Goal: Task Accomplishment & Management: Manage account settings

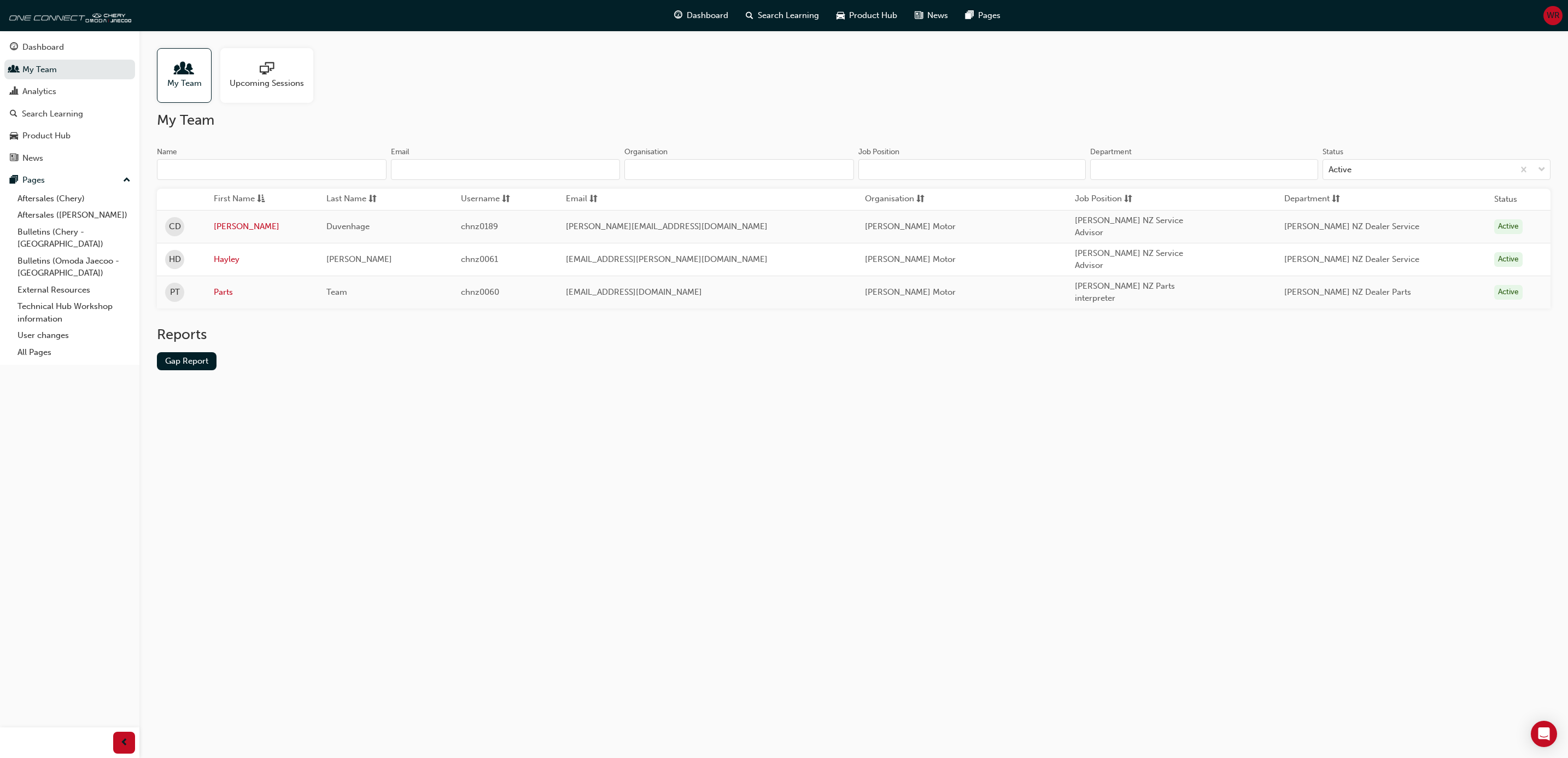
click at [1554, 15] on span "WR" at bounding box center [1553, 16] width 13 height 12
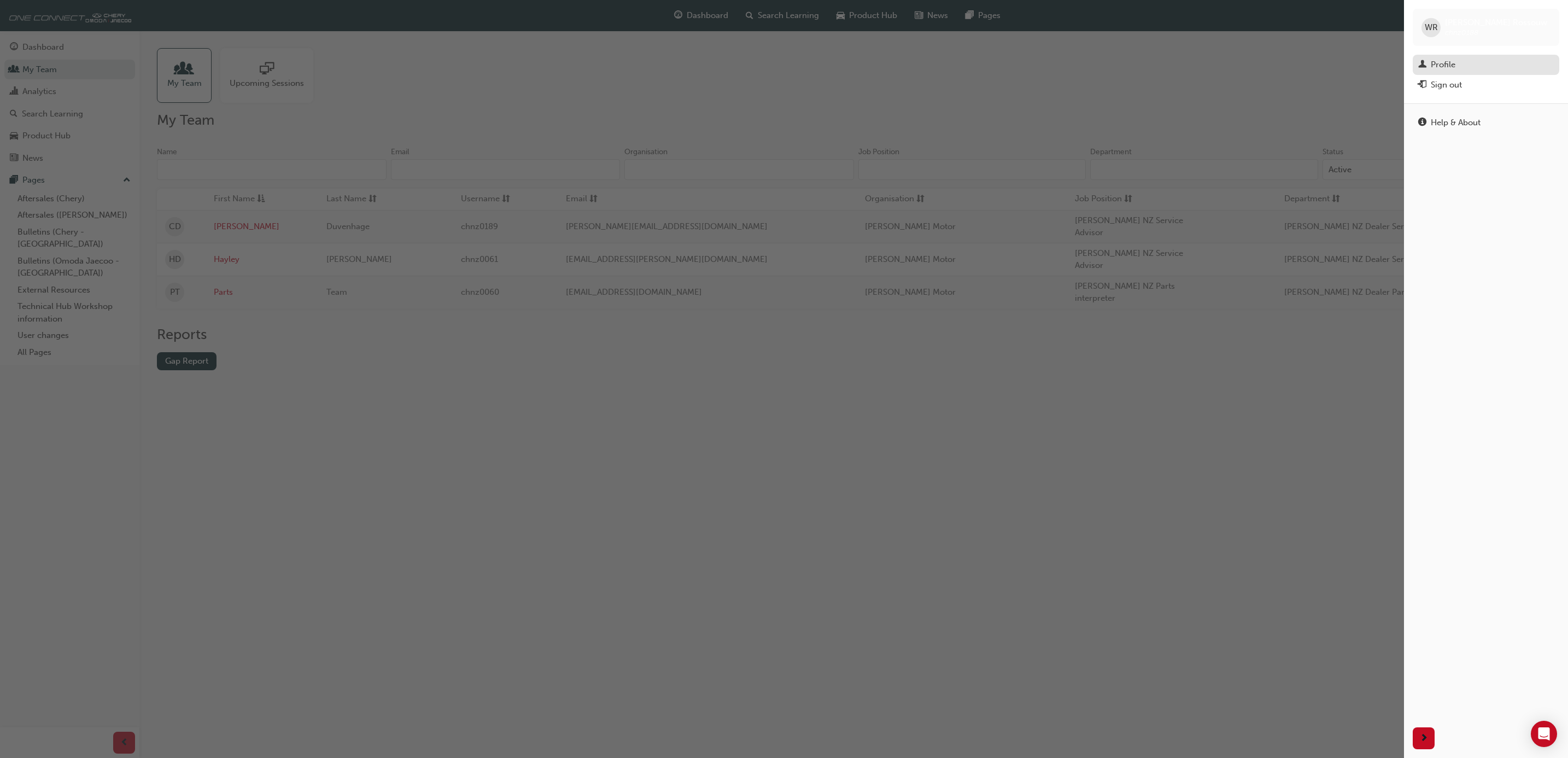
click at [1456, 68] on div "Profile" at bounding box center [1486, 65] width 136 height 14
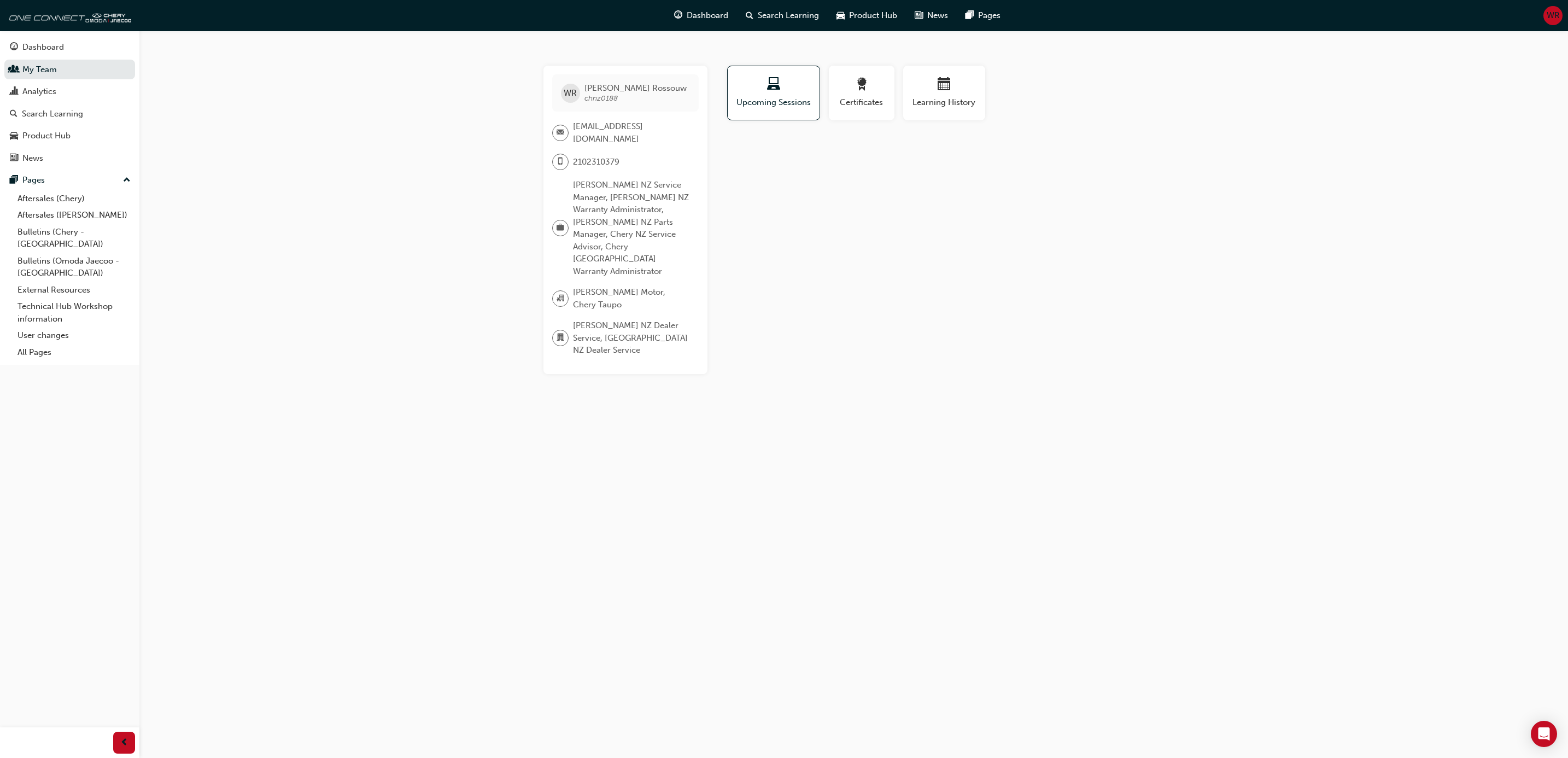
click at [868, 228] on div "Profile Upcoming Sessions Certificates Learning History [PERSON_NAME] chnz0188 …" at bounding box center [945, 220] width 440 height 308
click at [1552, 14] on span "WR" at bounding box center [1553, 16] width 13 height 12
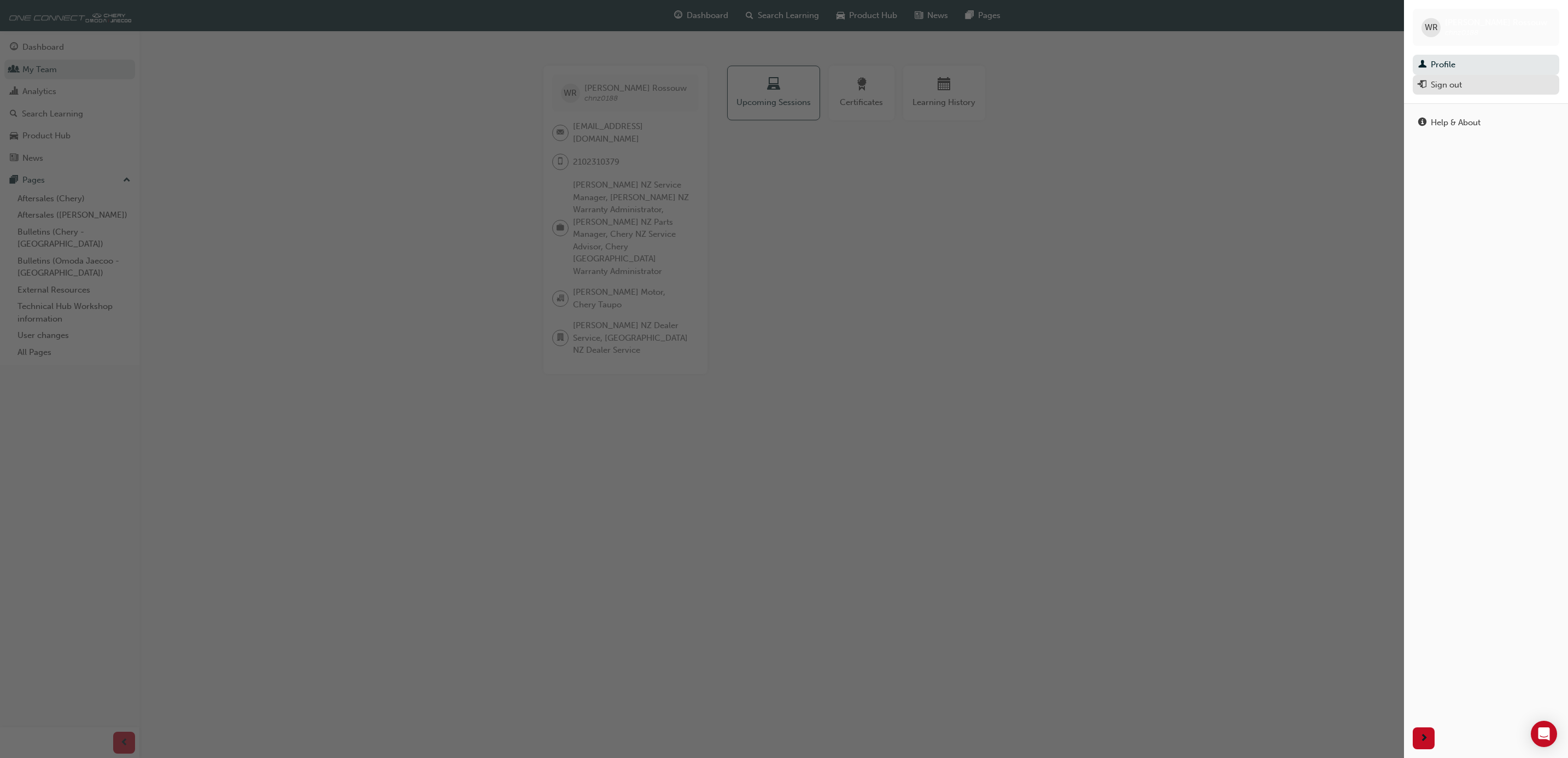
click at [1442, 84] on div "Sign out" at bounding box center [1446, 85] width 31 height 12
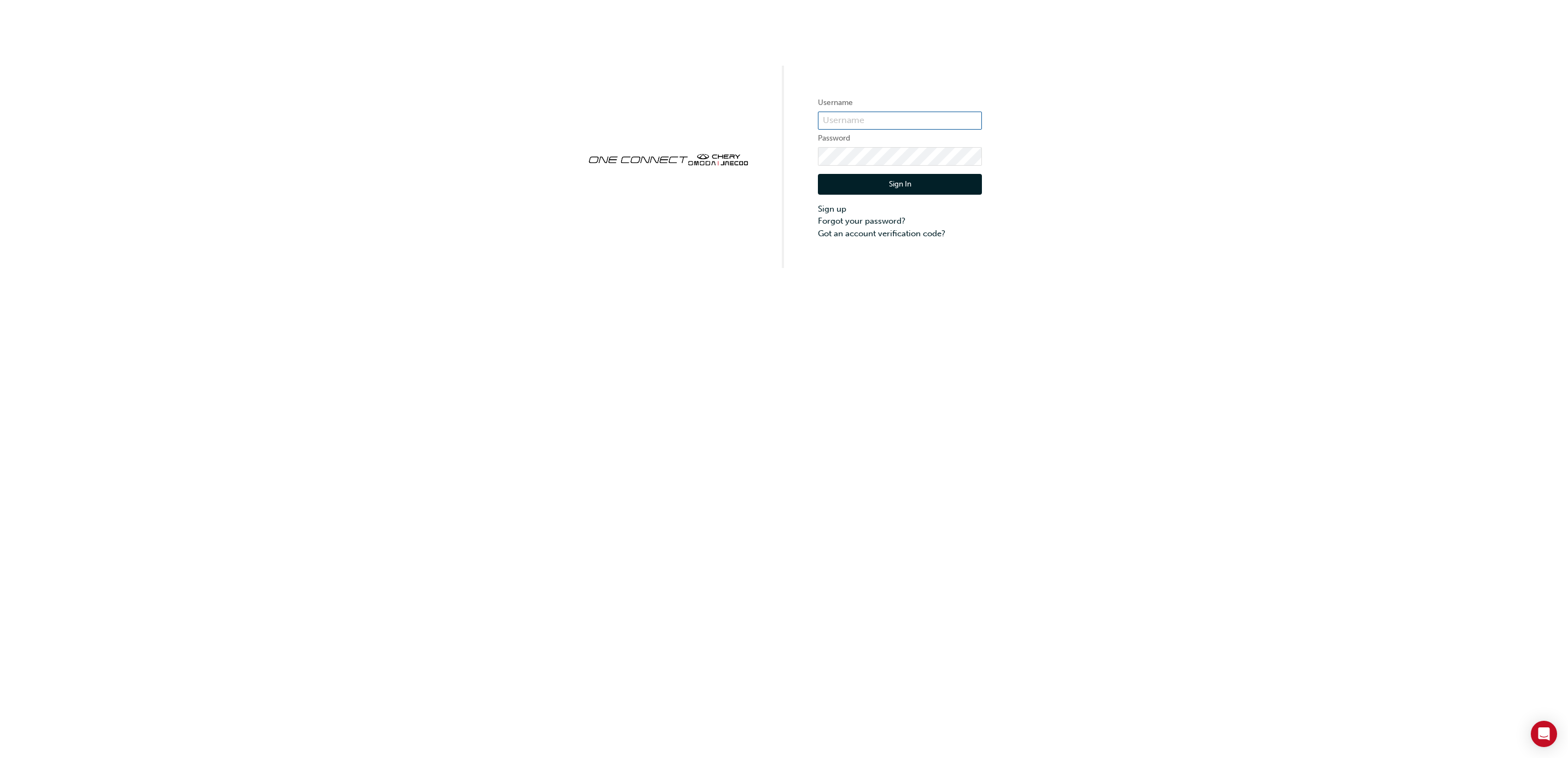
type input "CHNZ0188"
drag, startPoint x: 888, startPoint y: 145, endPoint x: 704, endPoint y: 386, distance: 303.2
click at [704, 386] on div "Username CHNZ0188 Password Sign In Sign up Forgot your password? Got an account…" at bounding box center [784, 379] width 1568 height 758
drag, startPoint x: 908, startPoint y: 145, endPoint x: 1322, endPoint y: 55, distance: 423.7
click at [1318, 58] on div "Username CHNZ0188 Password Sign In Sign up Forgot your password? Got an account…" at bounding box center [784, 134] width 1568 height 268
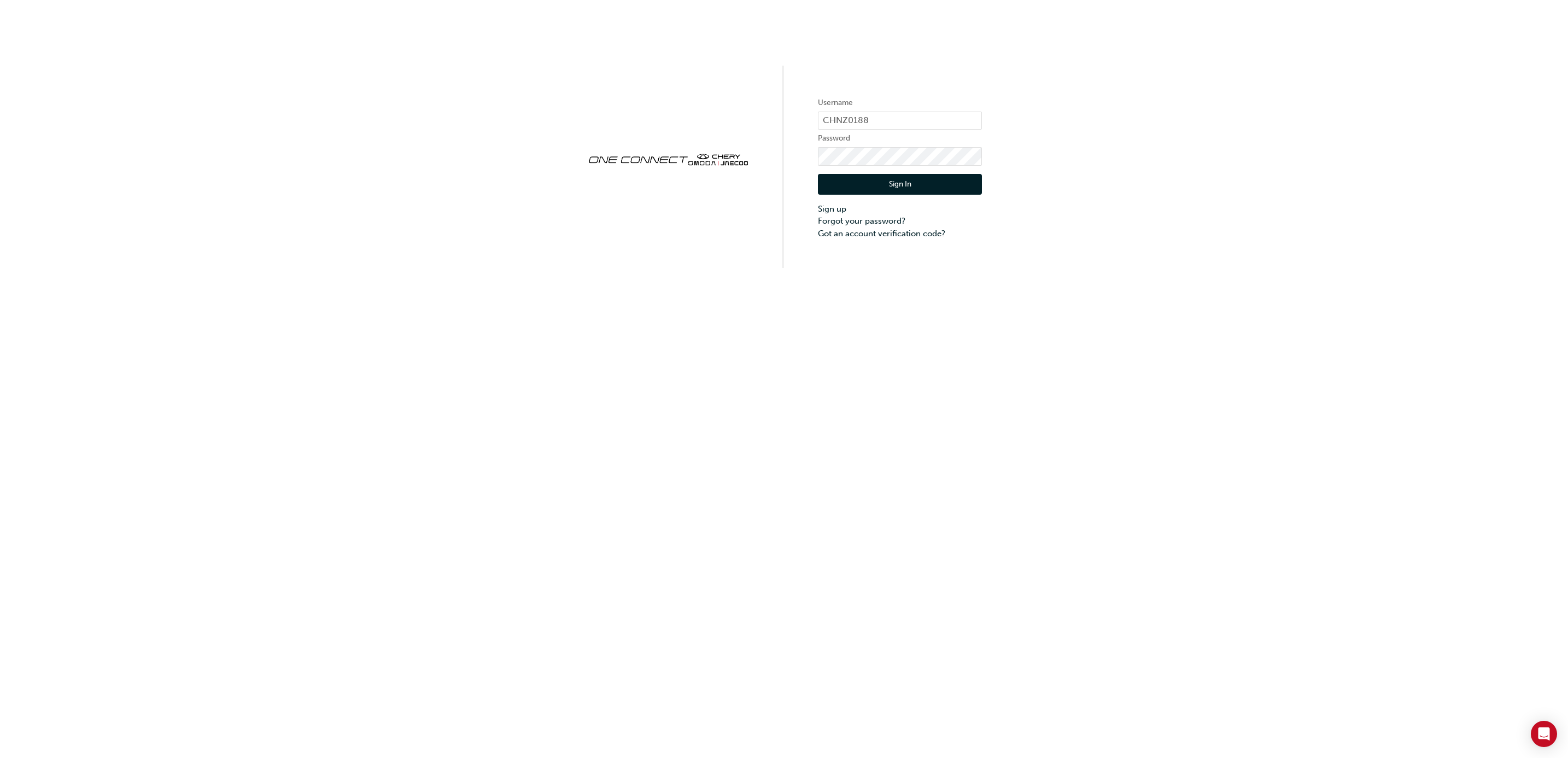
click at [403, 337] on div "Username CHNZ0188 Password Sign In Sign up Forgot your password? Got an account…" at bounding box center [784, 379] width 1568 height 758
